Goal: Task Accomplishment & Management: Use online tool/utility

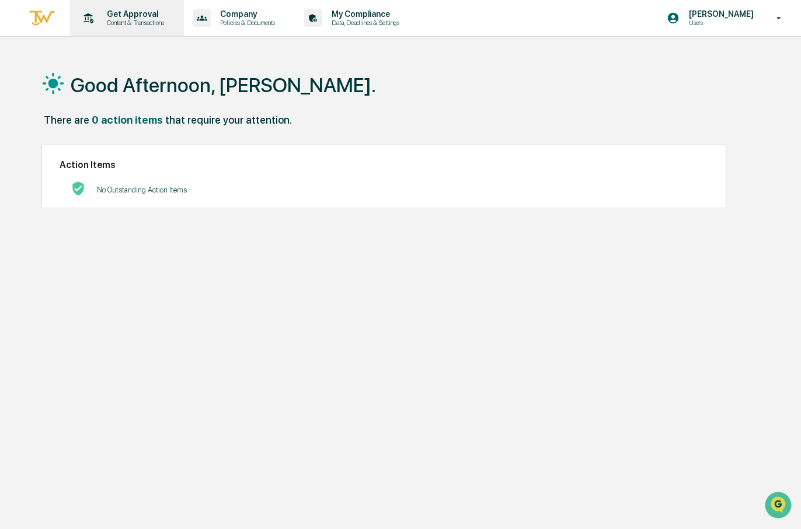
click at [141, 22] on p "Content & Transactions" at bounding box center [133, 23] width 72 height 8
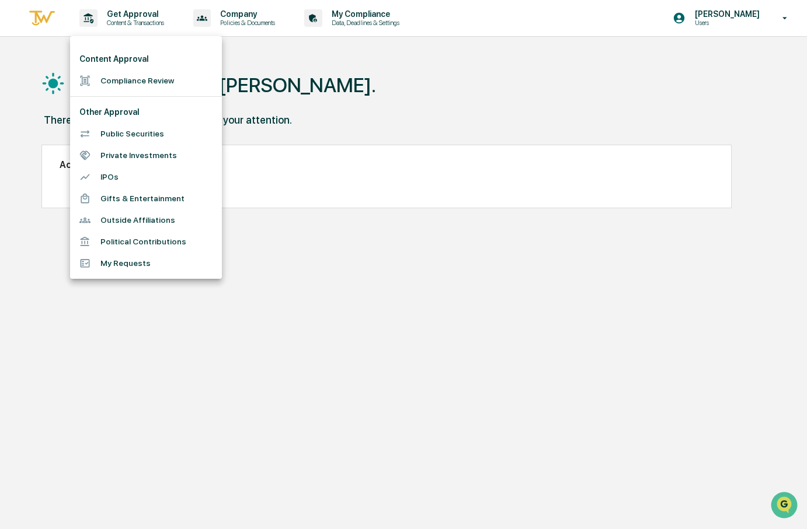
click at [323, 90] on div at bounding box center [403, 264] width 807 height 529
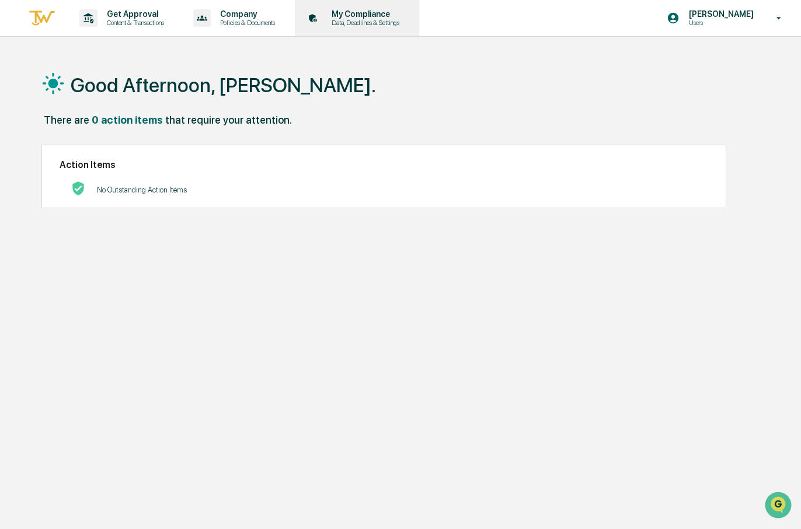
click at [370, 21] on p "Data, Deadlines & Settings" at bounding box center [363, 23] width 83 height 8
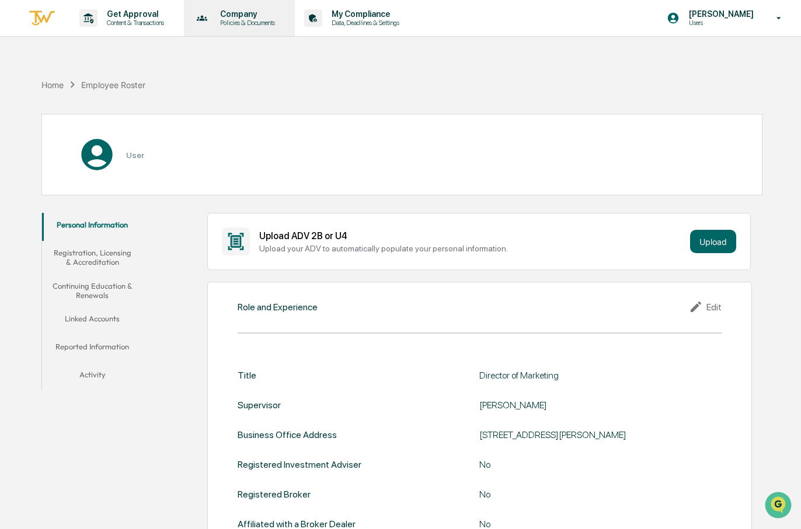
click at [257, 16] on p "Company" at bounding box center [246, 13] width 70 height 9
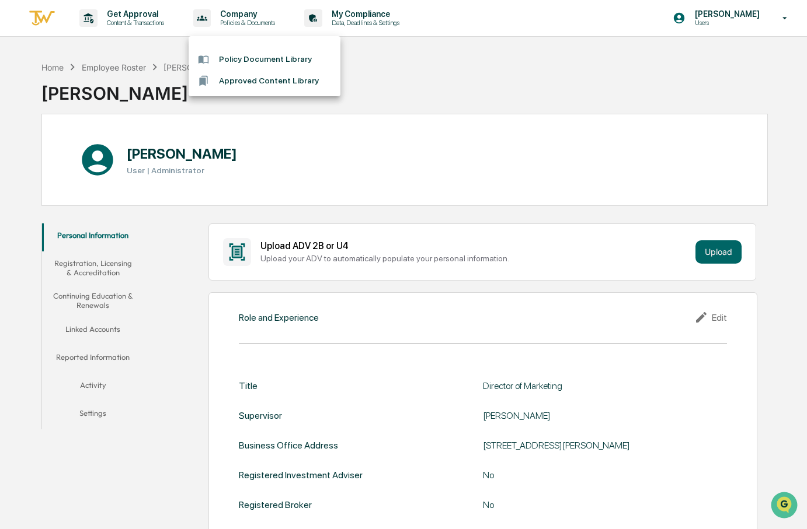
click at [143, 16] on div at bounding box center [403, 264] width 807 height 529
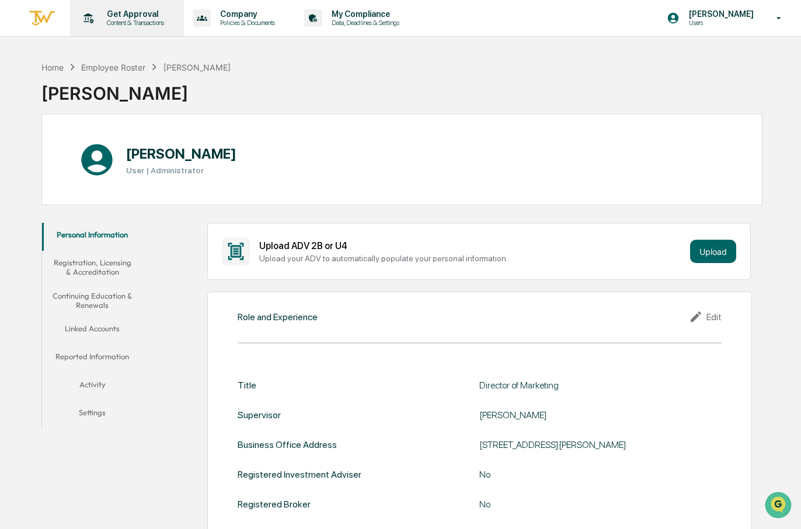
click at [133, 25] on p "Content & Transactions" at bounding box center [133, 23] width 72 height 8
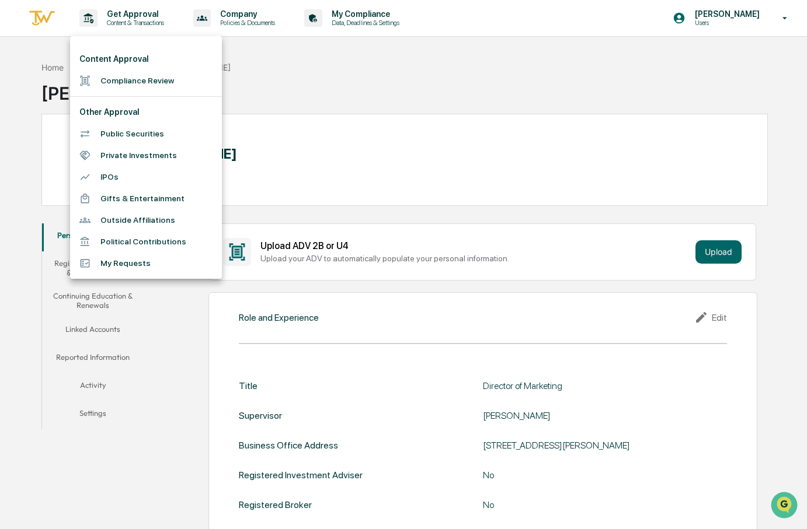
click at [114, 81] on li "Compliance Review" at bounding box center [146, 81] width 152 height 22
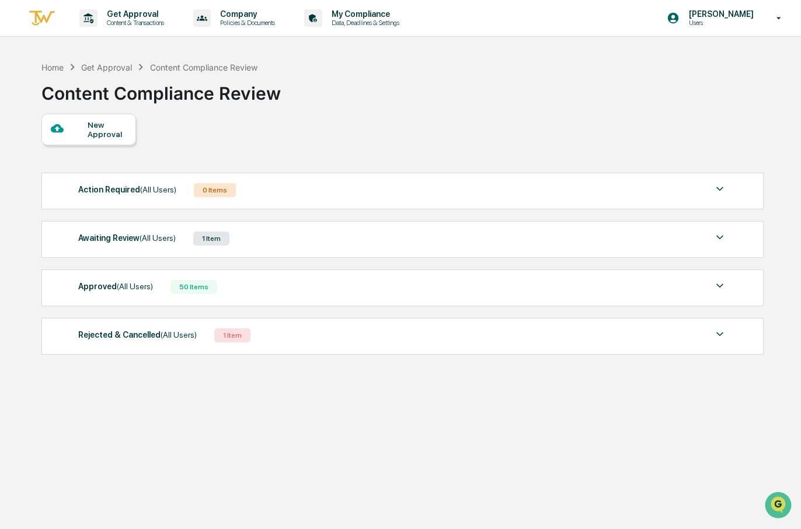
click at [719, 236] on img at bounding box center [720, 238] width 14 height 14
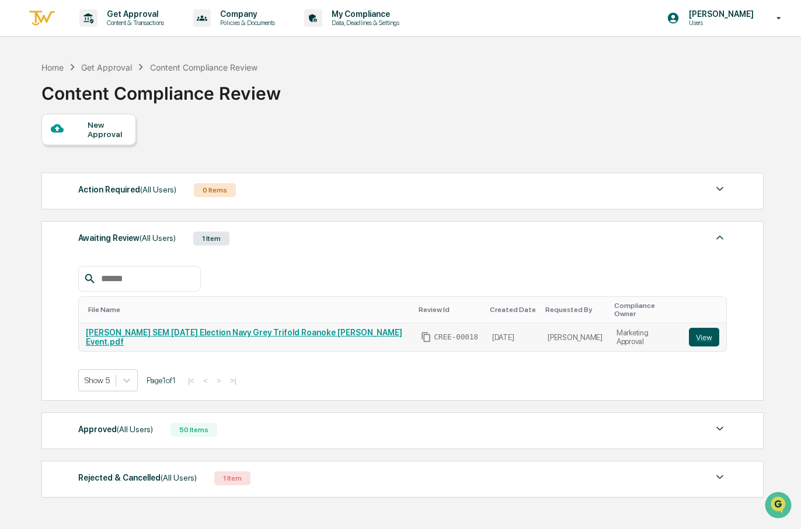
click at [689, 329] on button "View" at bounding box center [704, 337] width 30 height 19
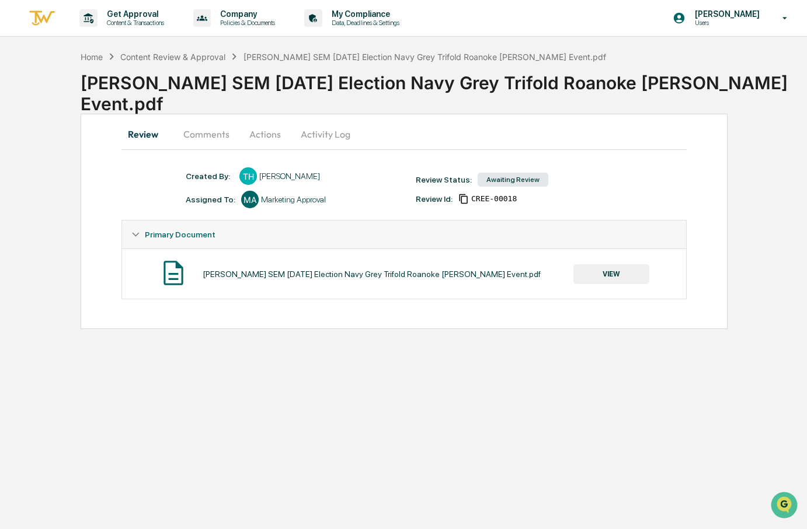
click at [624, 276] on button "VIEW" at bounding box center [611, 274] width 76 height 20
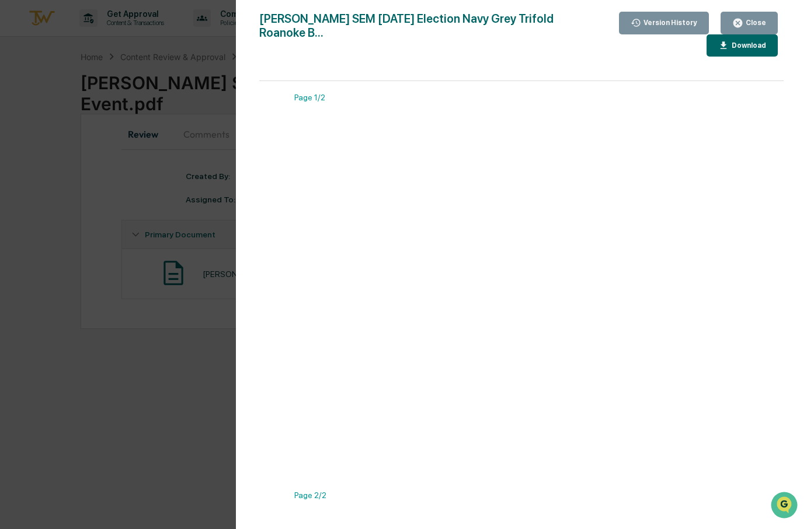
click at [738, 22] on icon "button" at bounding box center [737, 23] width 11 height 11
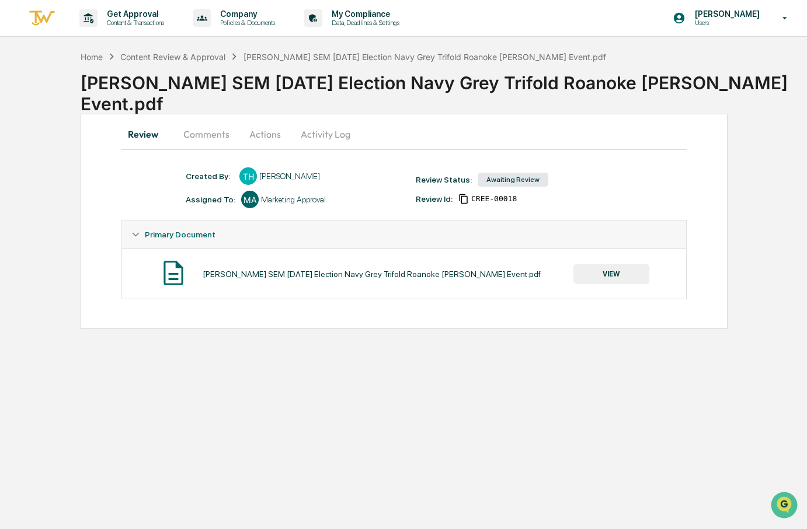
click at [200, 141] on button "Comments" at bounding box center [206, 134] width 65 height 28
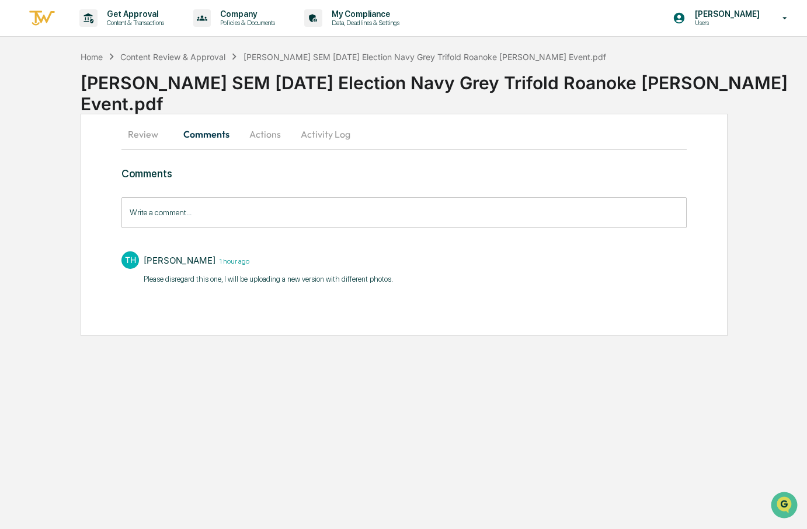
click at [262, 138] on button "Actions" at bounding box center [265, 134] width 53 height 28
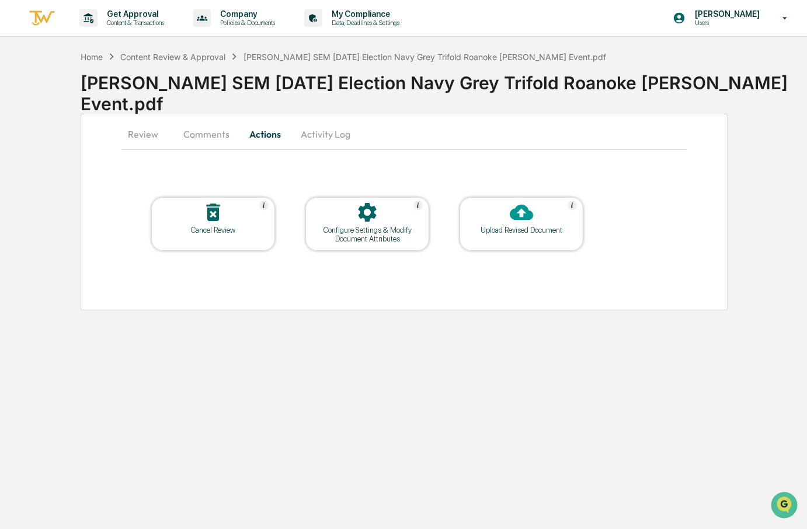
click at [508, 229] on div "Upload Revised Document" at bounding box center [521, 230] width 105 height 9
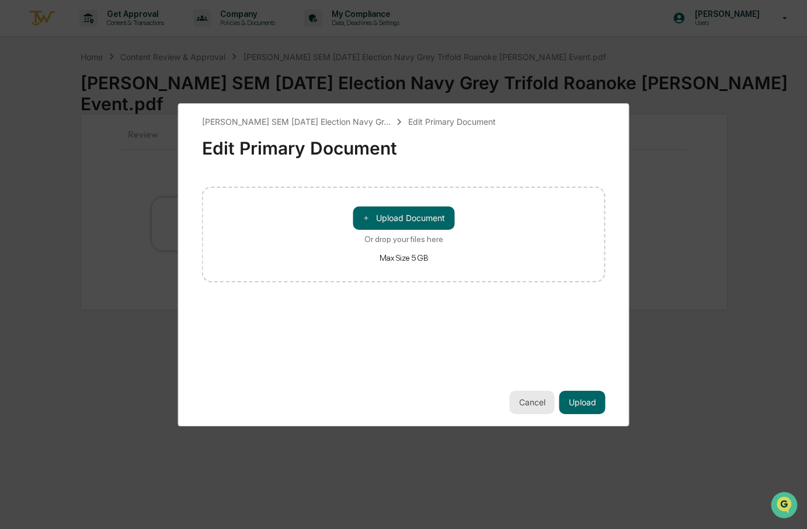
click at [538, 405] on button "Cancel" at bounding box center [532, 402] width 45 height 23
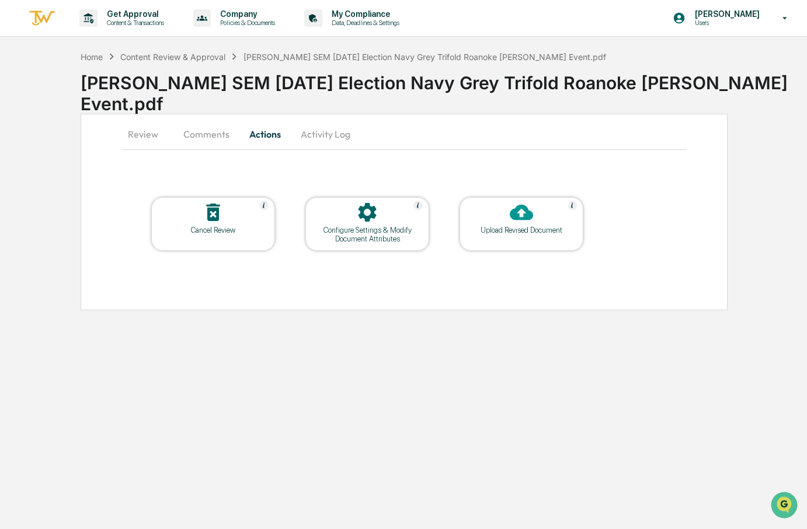
click at [541, 220] on div at bounding box center [521, 213] width 117 height 25
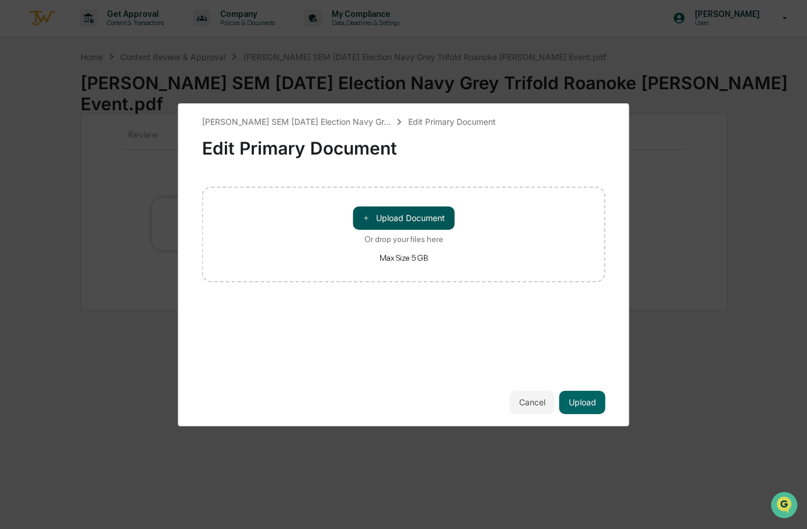
click at [427, 228] on button "＋ Upload Document" at bounding box center [404, 218] width 102 height 23
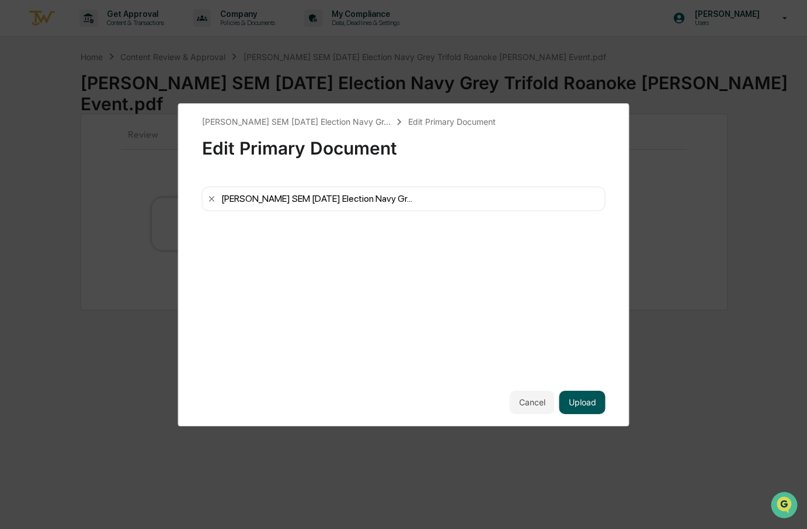
click at [576, 401] on button "Upload" at bounding box center [582, 402] width 46 height 23
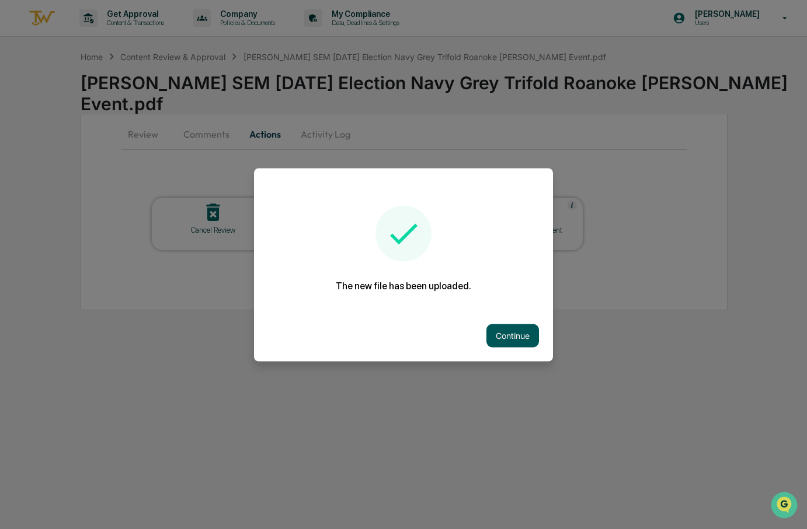
click at [529, 340] on button "Continue" at bounding box center [512, 335] width 53 height 23
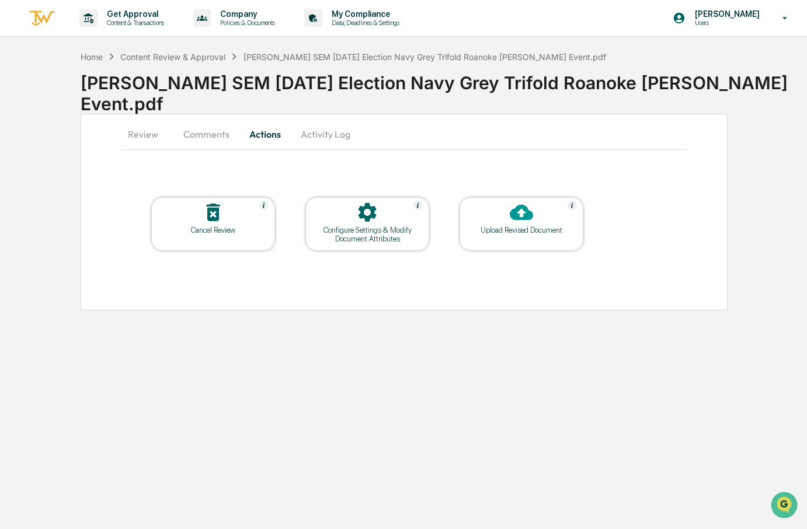
click at [521, 211] on icon at bounding box center [521, 212] width 23 height 23
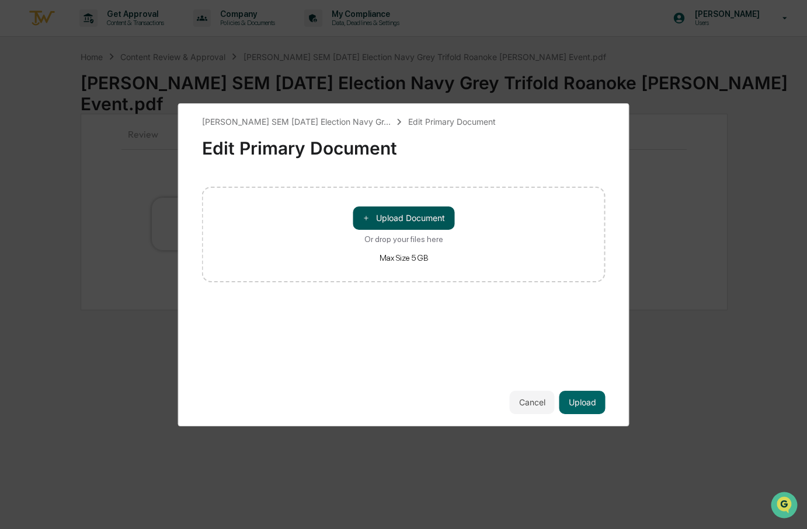
click at [398, 219] on button "＋ Upload Document" at bounding box center [404, 218] width 102 height 23
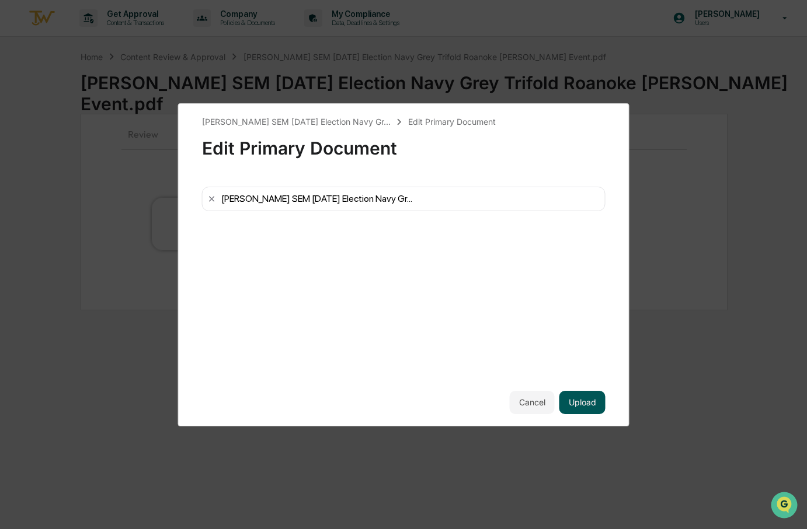
click at [592, 399] on button "Upload" at bounding box center [582, 402] width 46 height 23
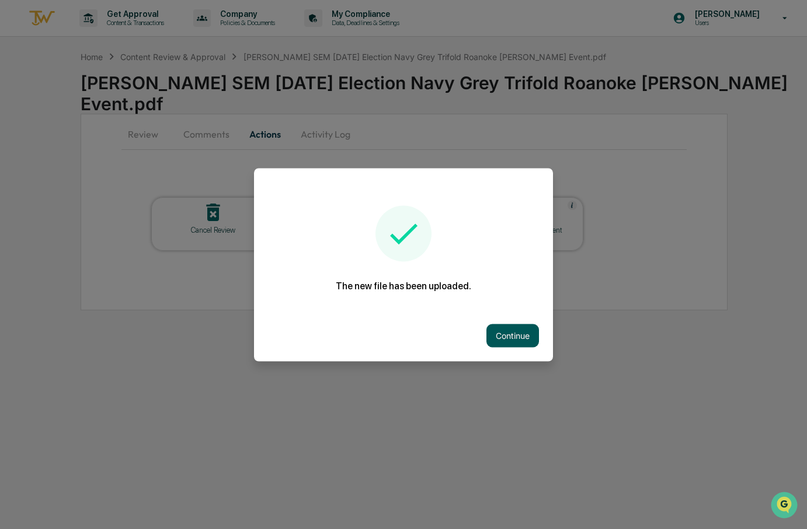
click at [514, 333] on button "Continue" at bounding box center [512, 335] width 53 height 23
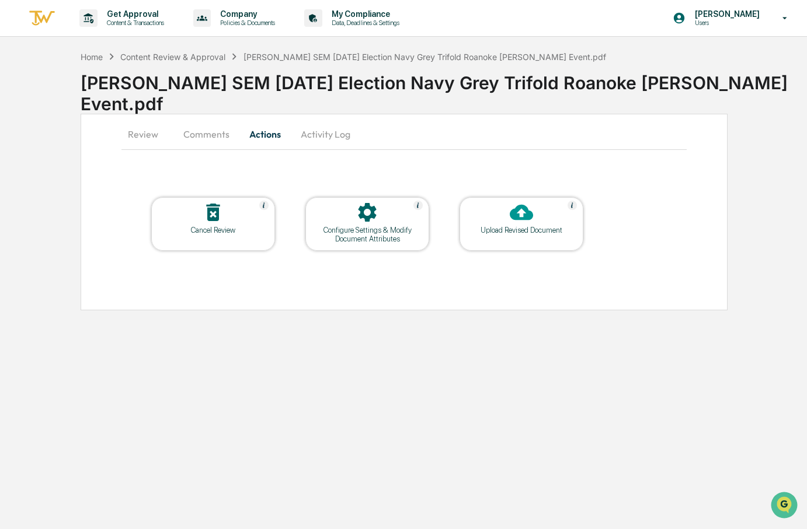
click at [330, 365] on div "Get Approval Content & Transactions Company Policies & Documents My Compliance …" at bounding box center [403, 264] width 807 height 529
